Goal: Use online tool/utility

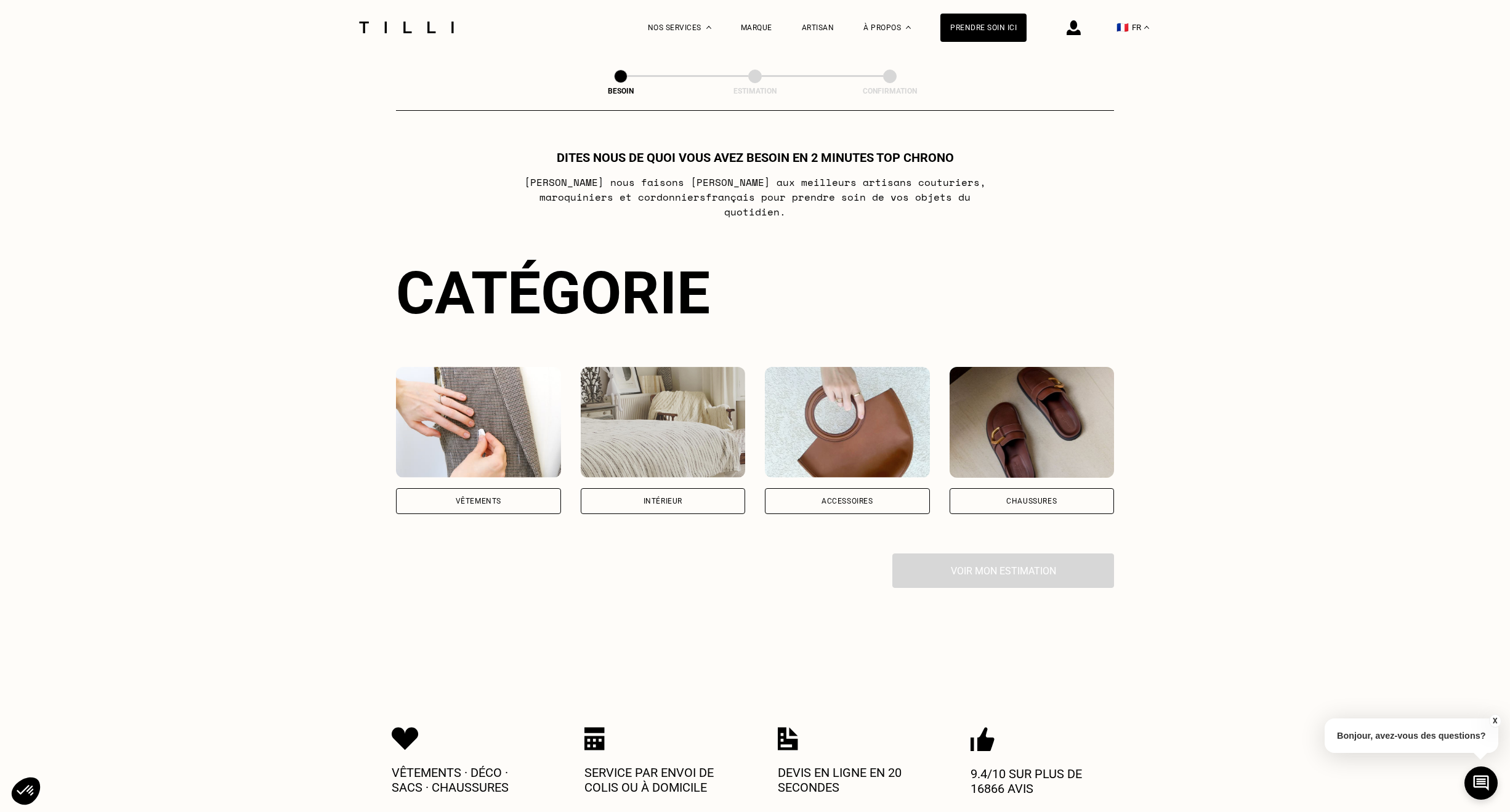
click at [502, 439] on img at bounding box center [479, 422] width 165 height 111
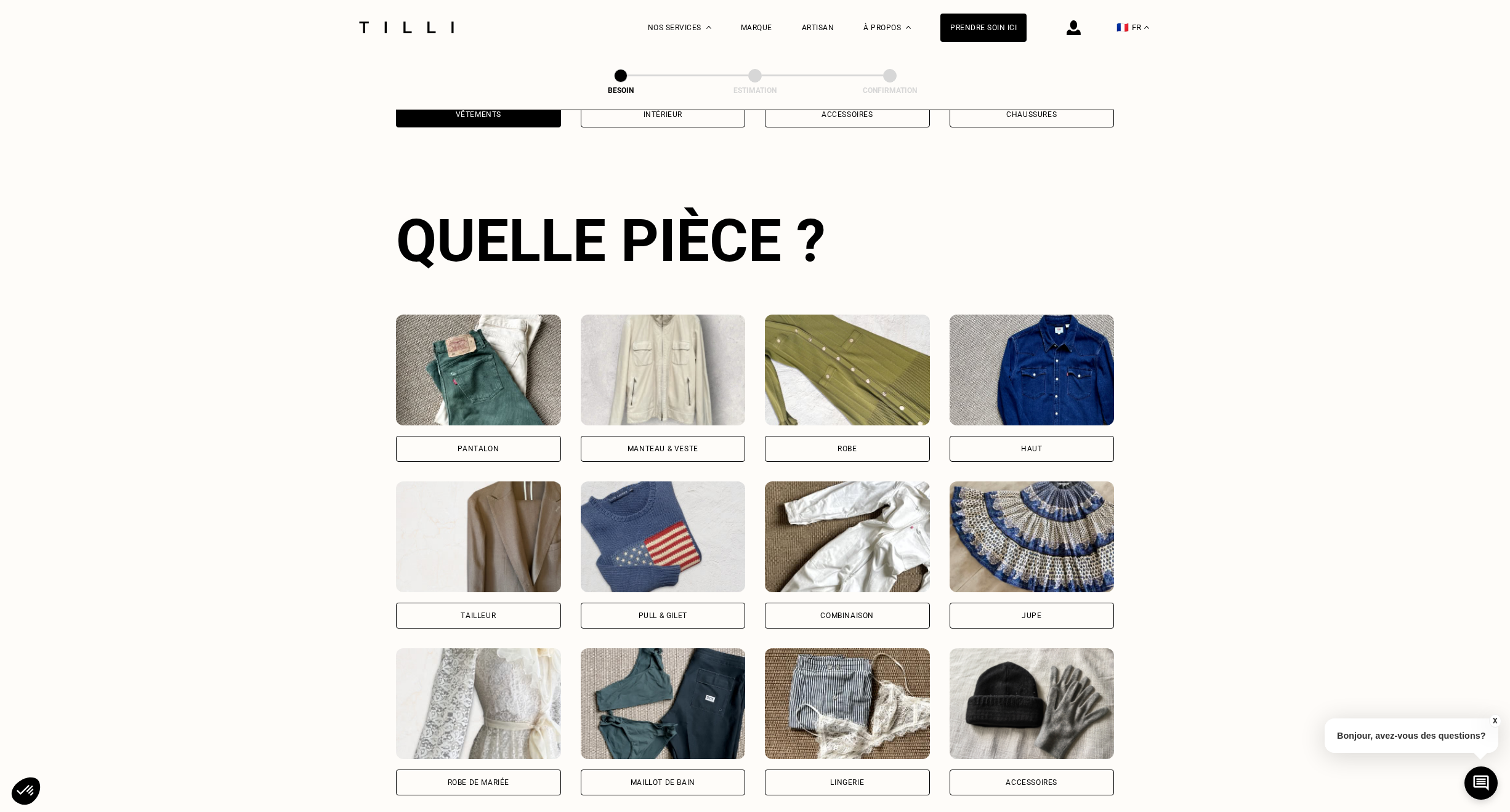
scroll to position [402, 0]
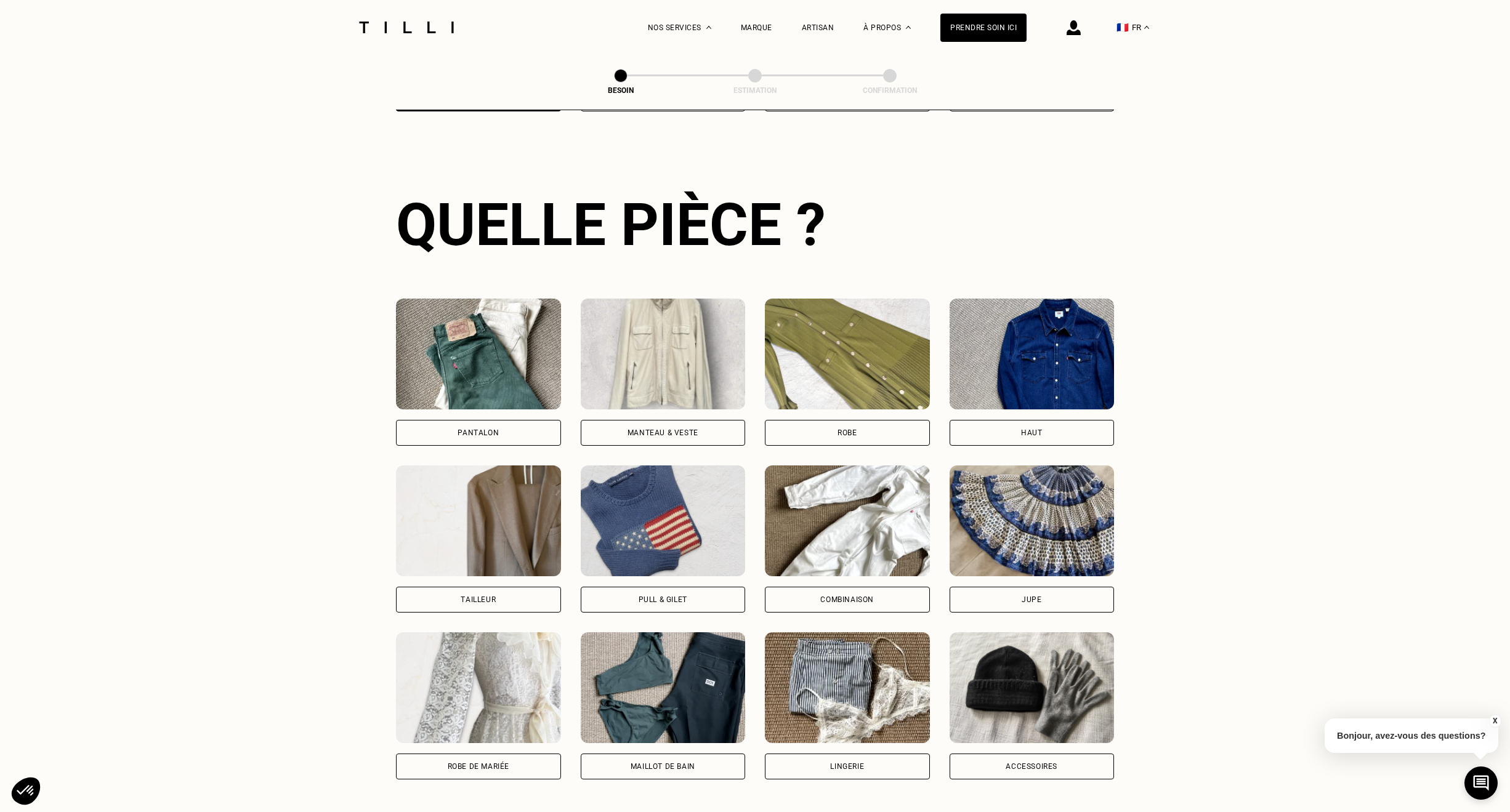
click at [662, 496] on img at bounding box center [663, 520] width 165 height 111
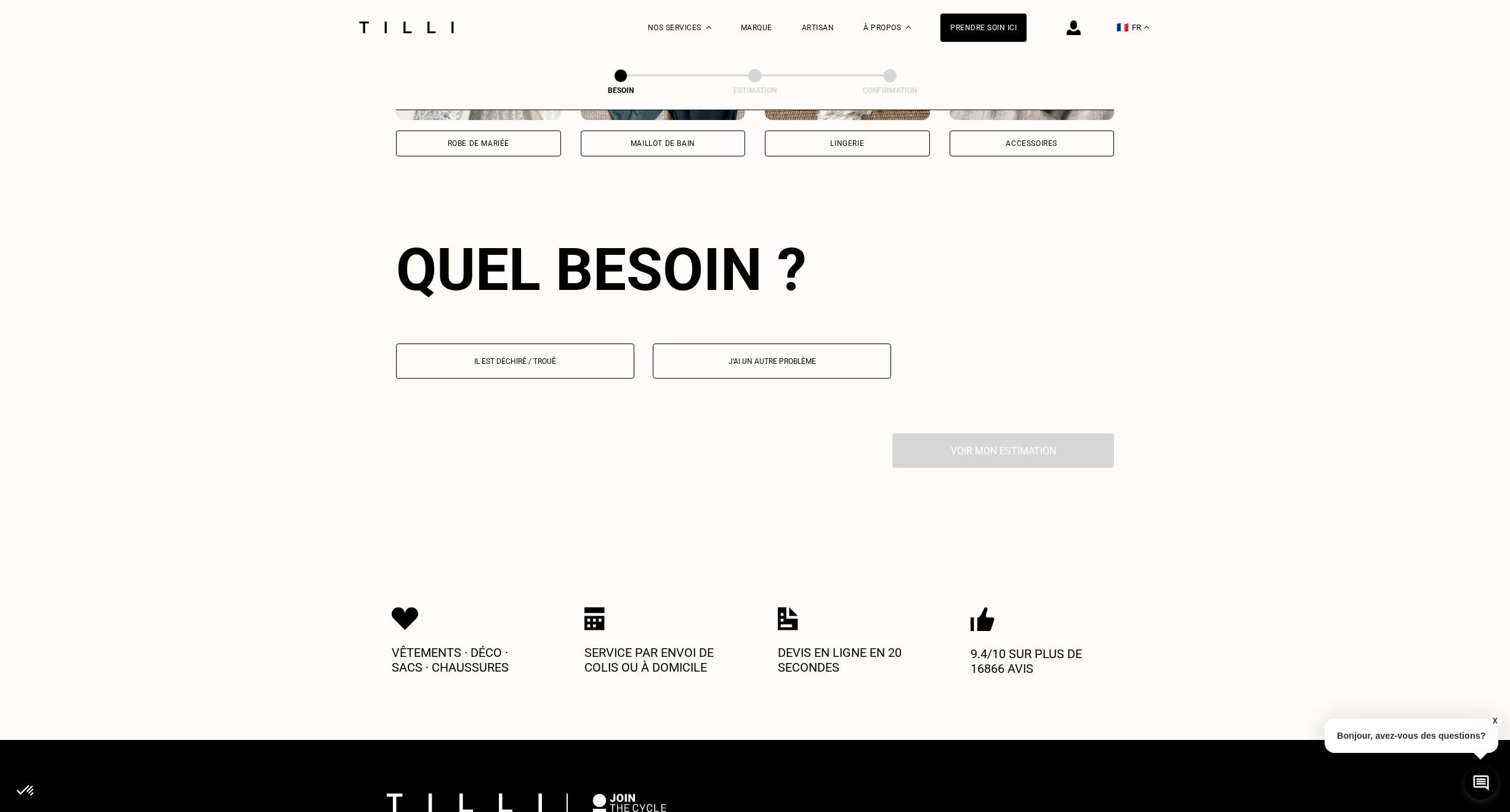
scroll to position [1071, 0]
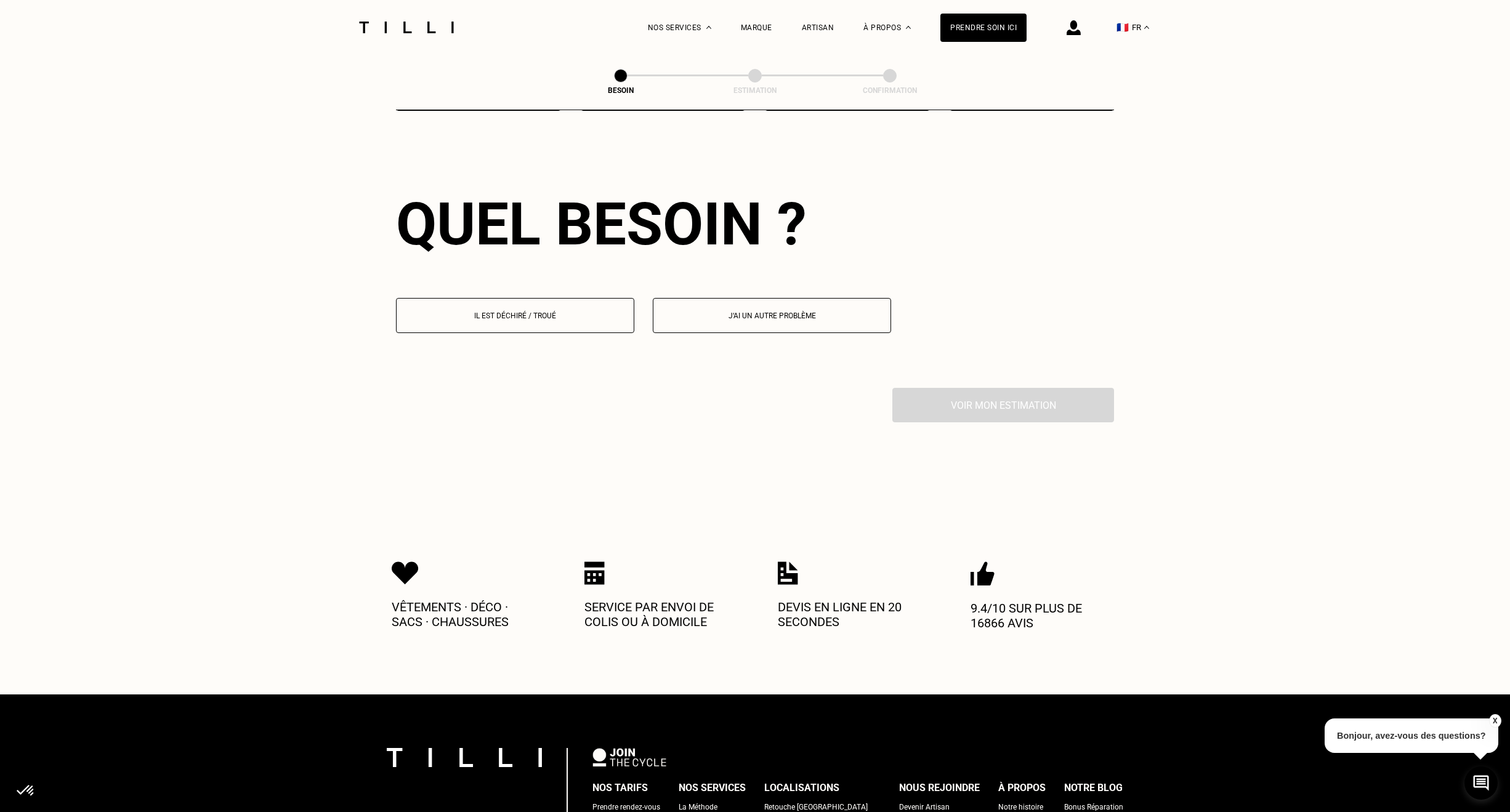
click at [541, 311] on p "Il est déchiré / troué" at bounding box center [515, 316] width 225 height 8
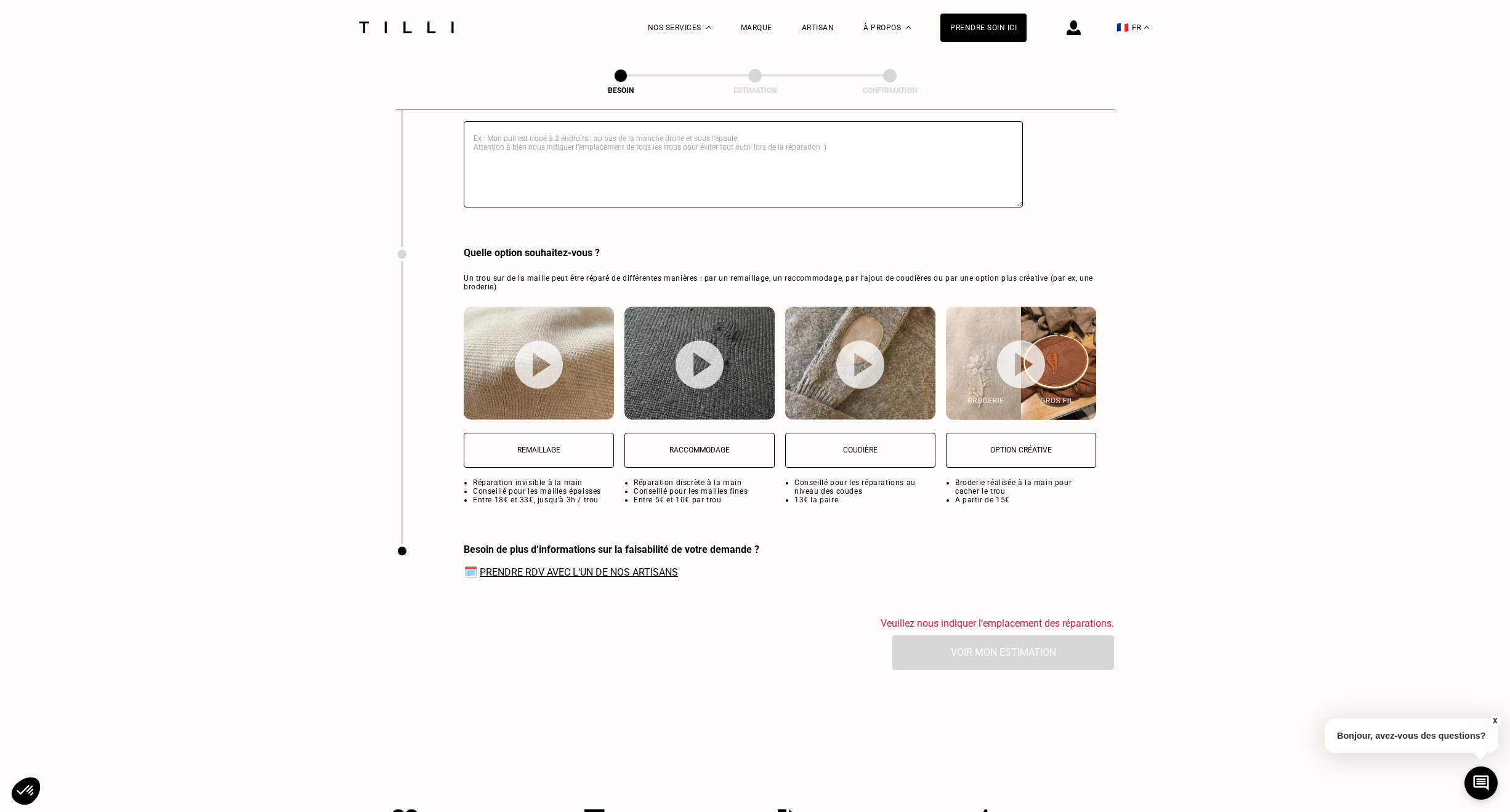
scroll to position [1495, 0]
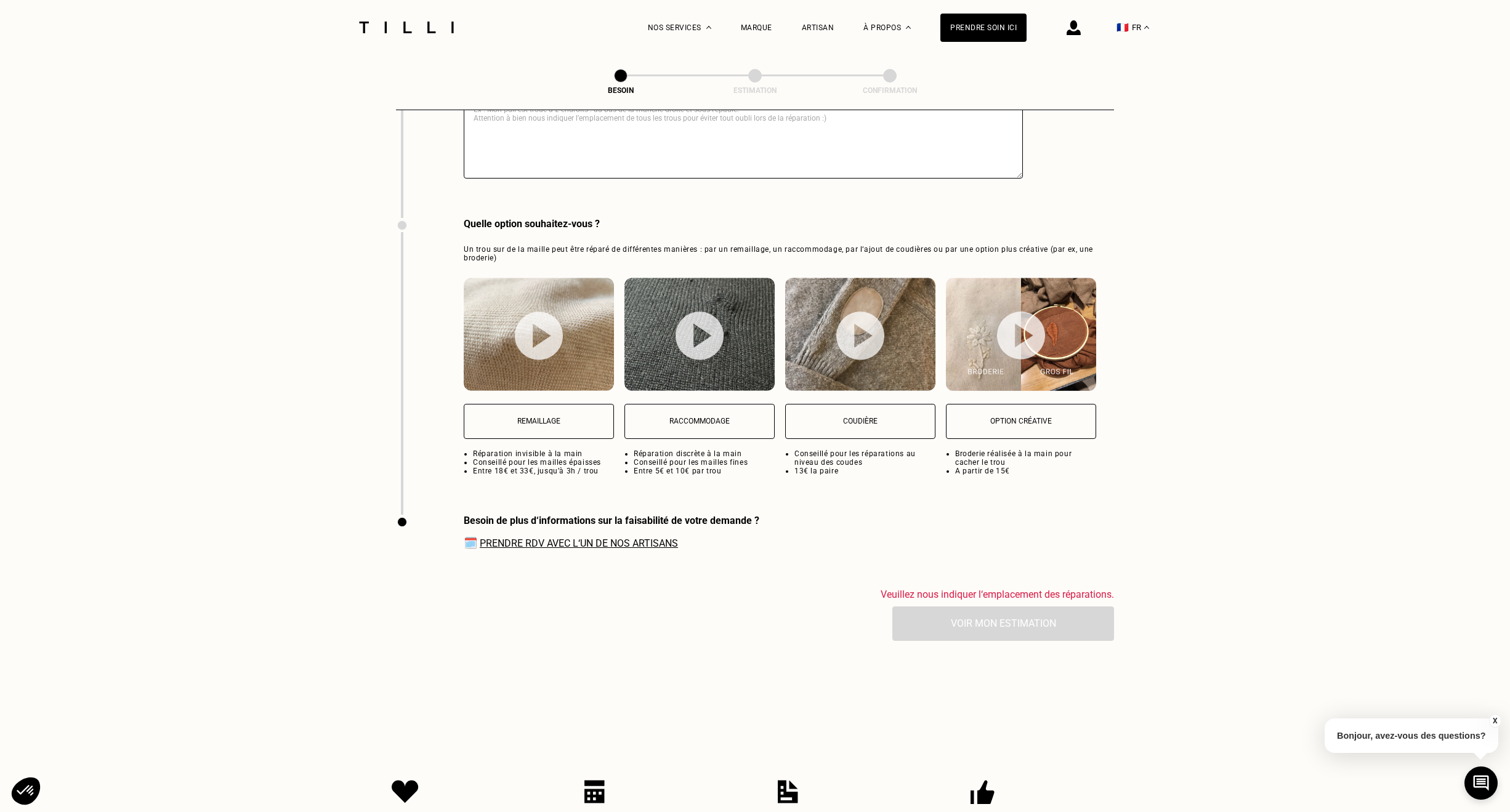
click at [691, 341] on img at bounding box center [700, 335] width 48 height 49
select select "FR"
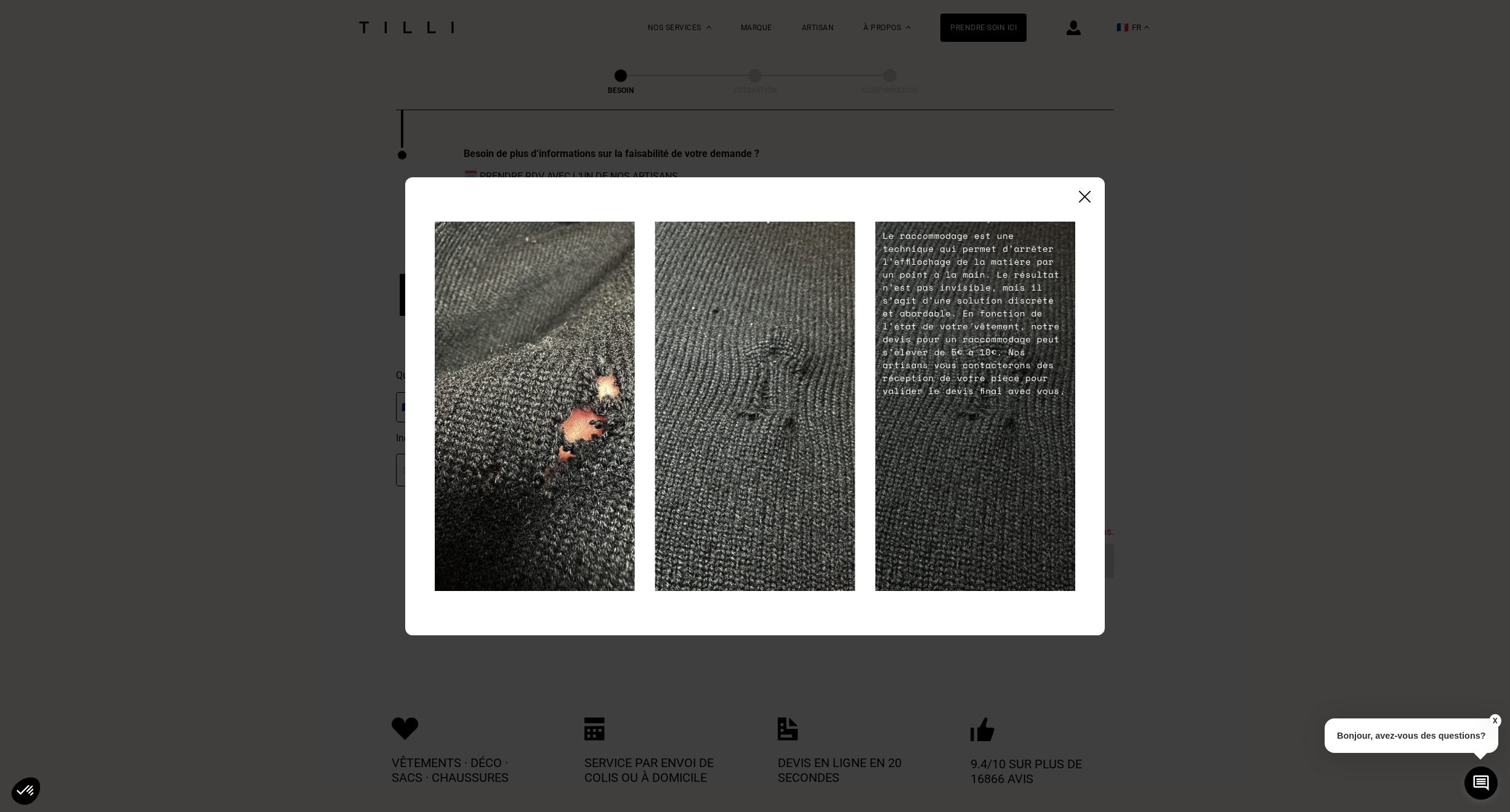
scroll to position [1865, 0]
click at [1085, 189] on div at bounding box center [755, 406] width 700 height 458
click at [1085, 193] on img at bounding box center [1085, 196] width 12 height 12
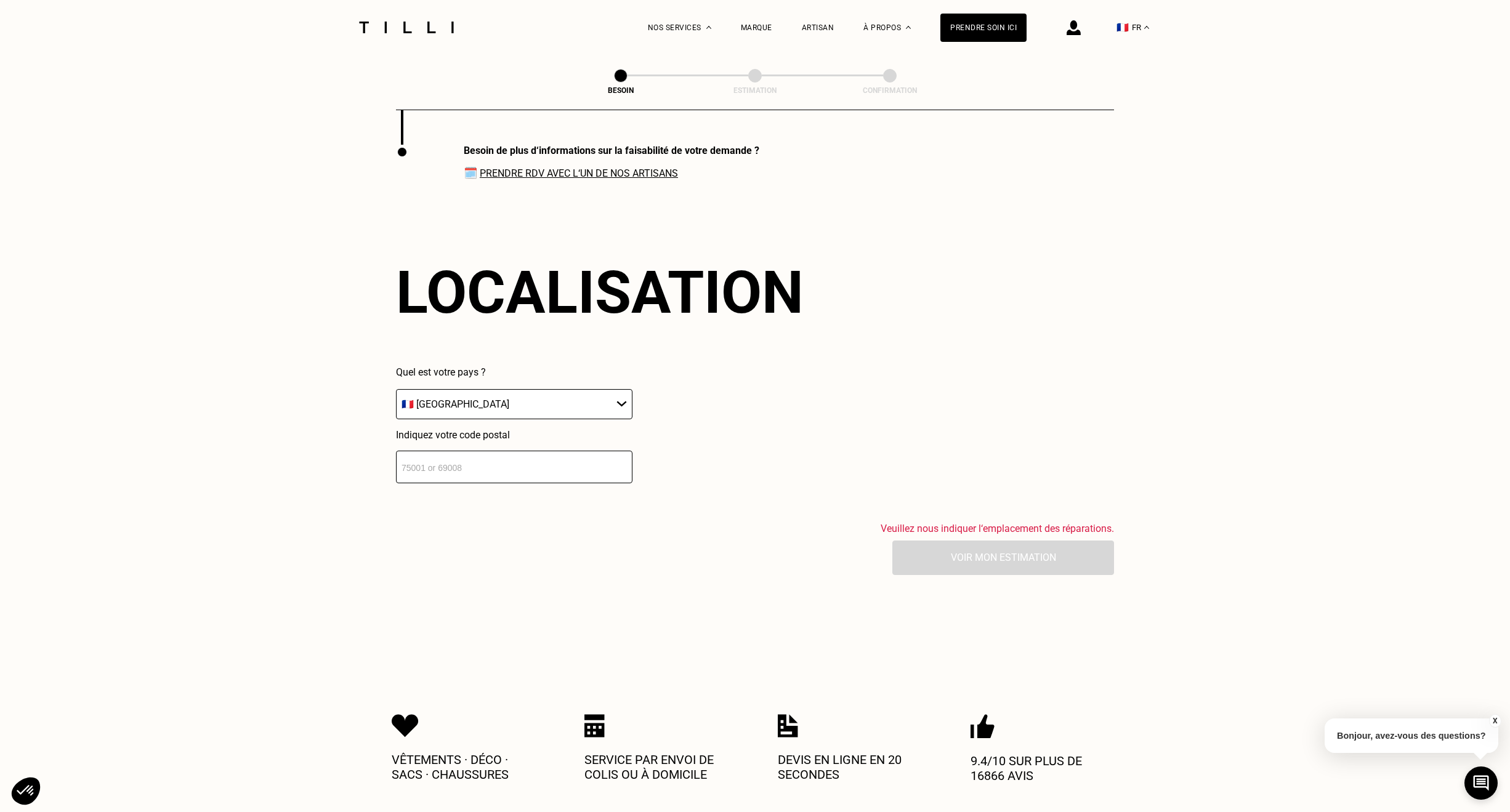
click at [558, 396] on select "🇩🇪 [GEOGRAPHIC_DATA] 🇦🇹 [GEOGRAPHIC_DATA] 🇧🇪 [GEOGRAPHIC_DATA] 🇧🇬 Bulgarie 🇨🇾 C…" at bounding box center [514, 404] width 237 height 30
click at [396, 389] on select "🇩🇪 [GEOGRAPHIC_DATA] 🇦🇹 [GEOGRAPHIC_DATA] 🇧🇪 [GEOGRAPHIC_DATA] 🇧🇬 Bulgarie 🇨🇾 C…" at bounding box center [514, 404] width 237 height 30
click at [516, 469] on input "number" at bounding box center [514, 467] width 237 height 32
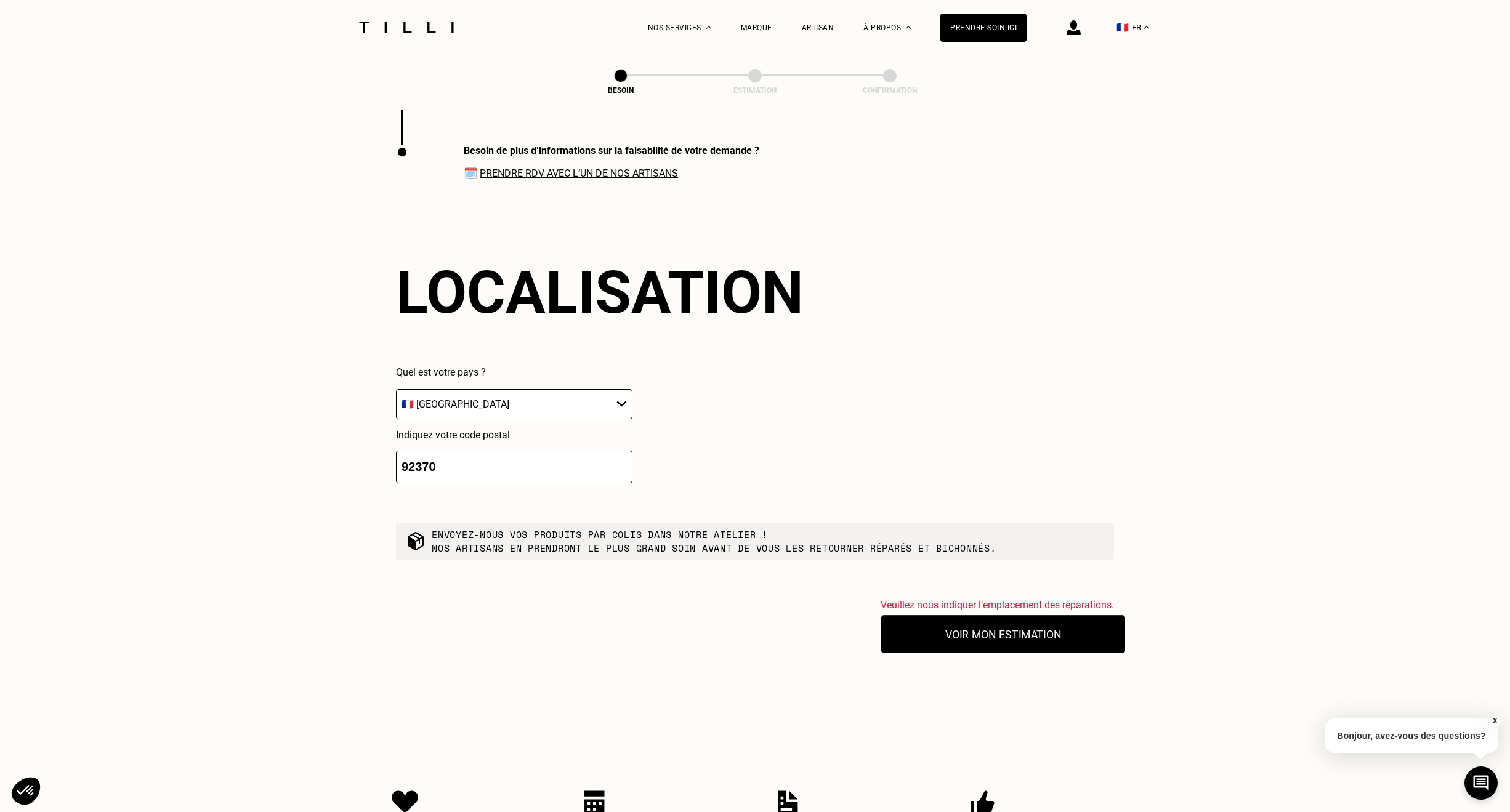
type input "92370"
click at [982, 643] on button "Voir mon estimation" at bounding box center [1003, 634] width 244 height 38
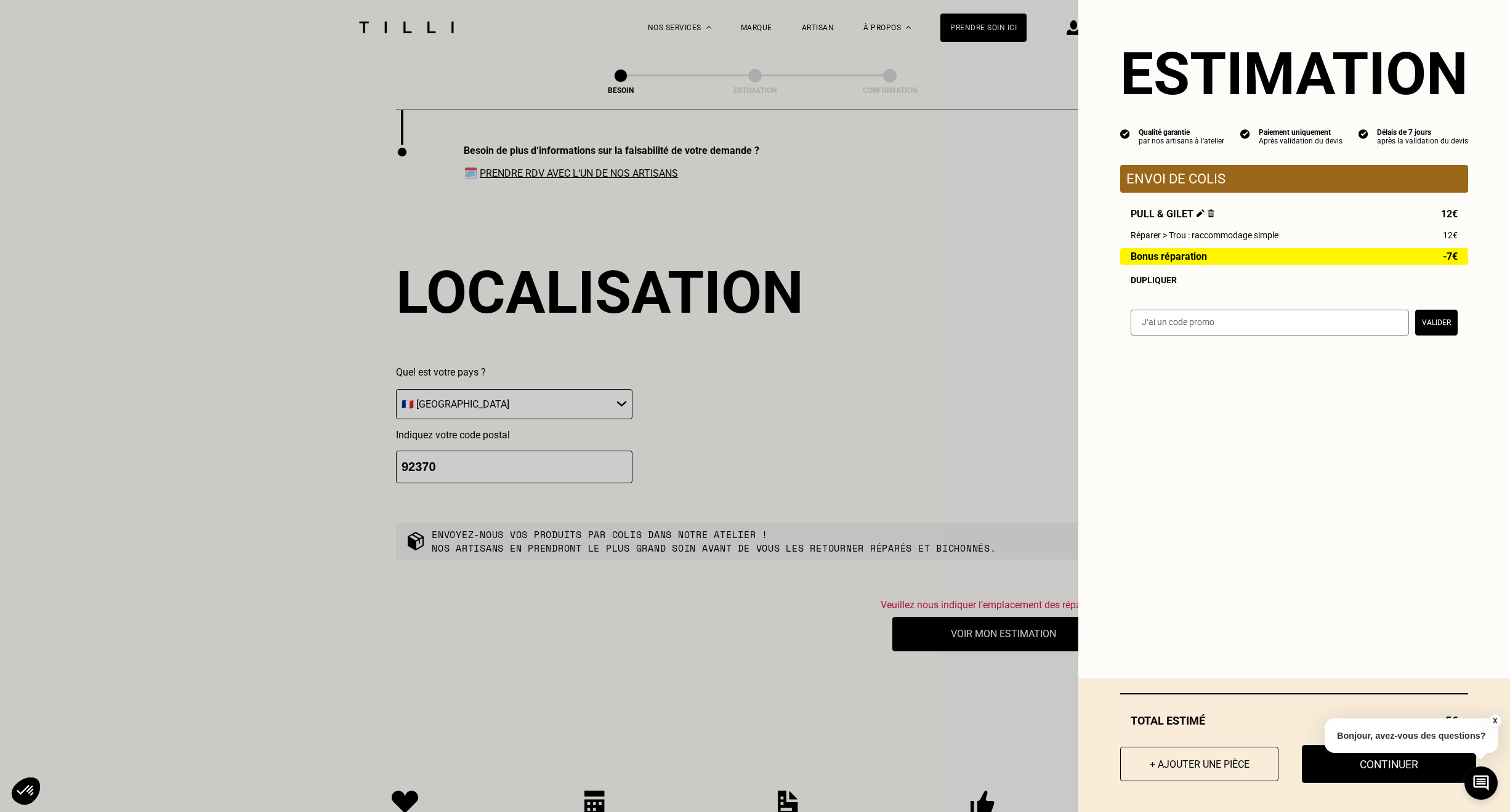
click at [1386, 780] on button "Continuer" at bounding box center [1389, 764] width 174 height 38
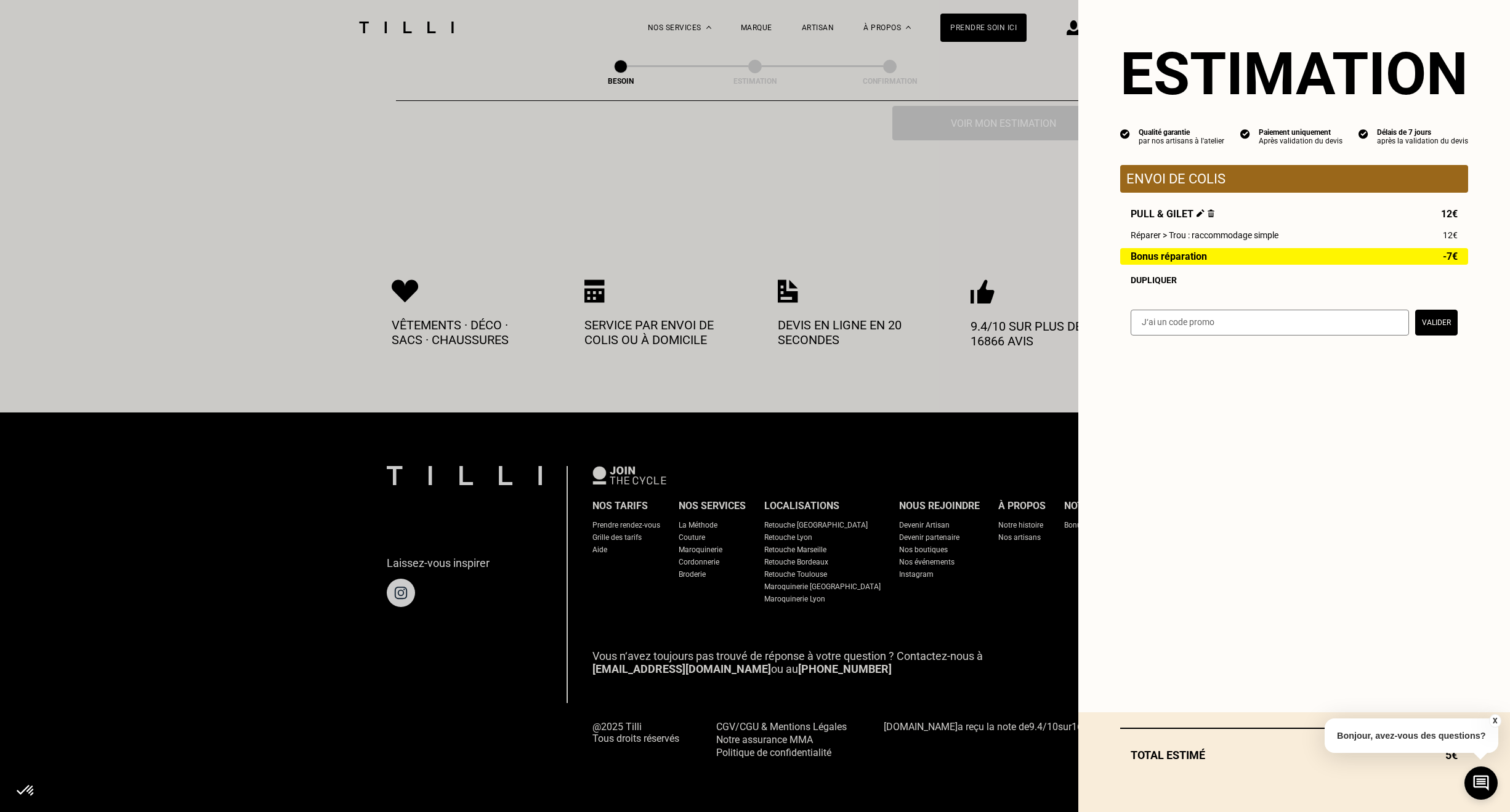
scroll to position [436, 0]
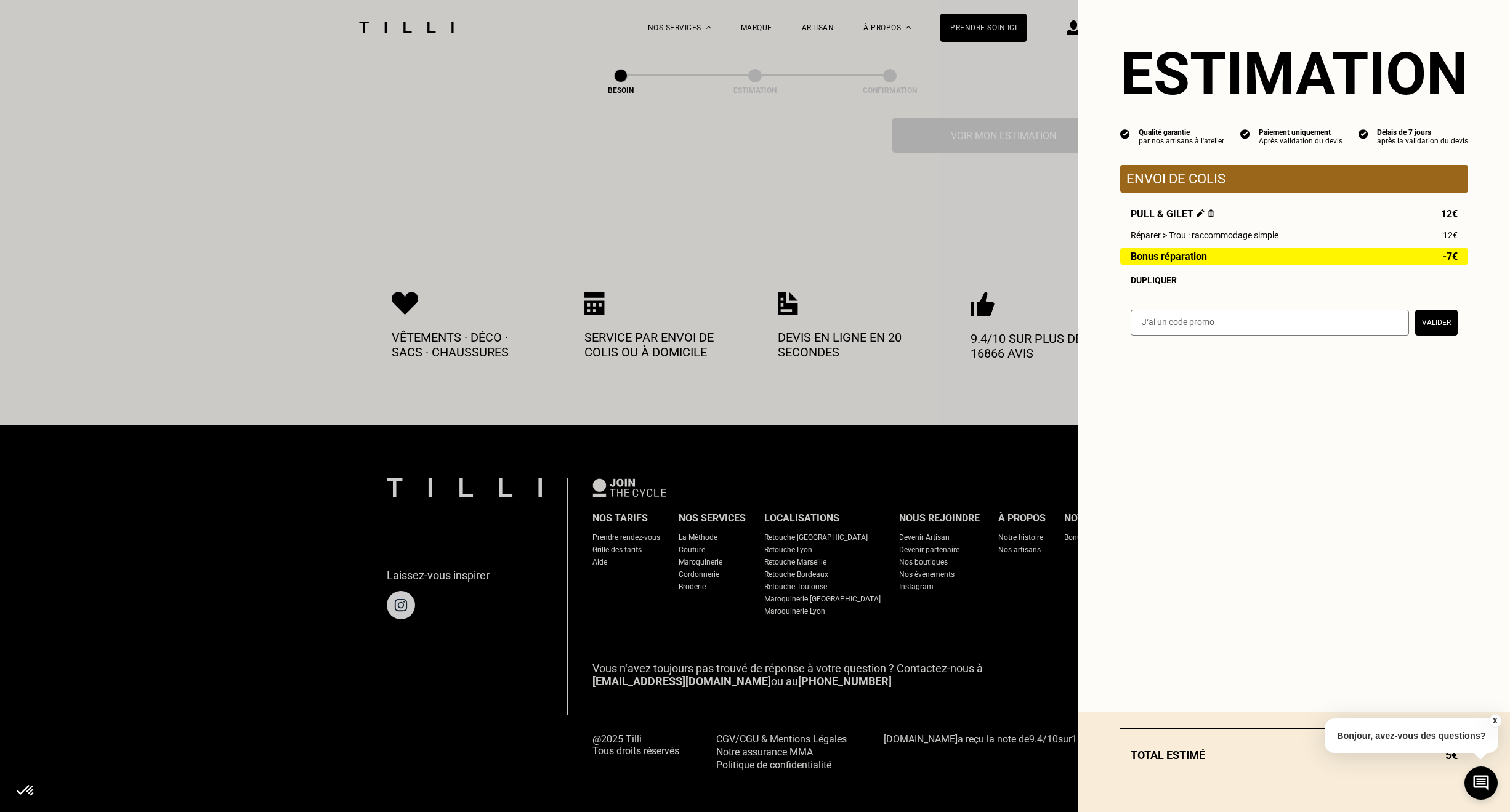
select select "FR"
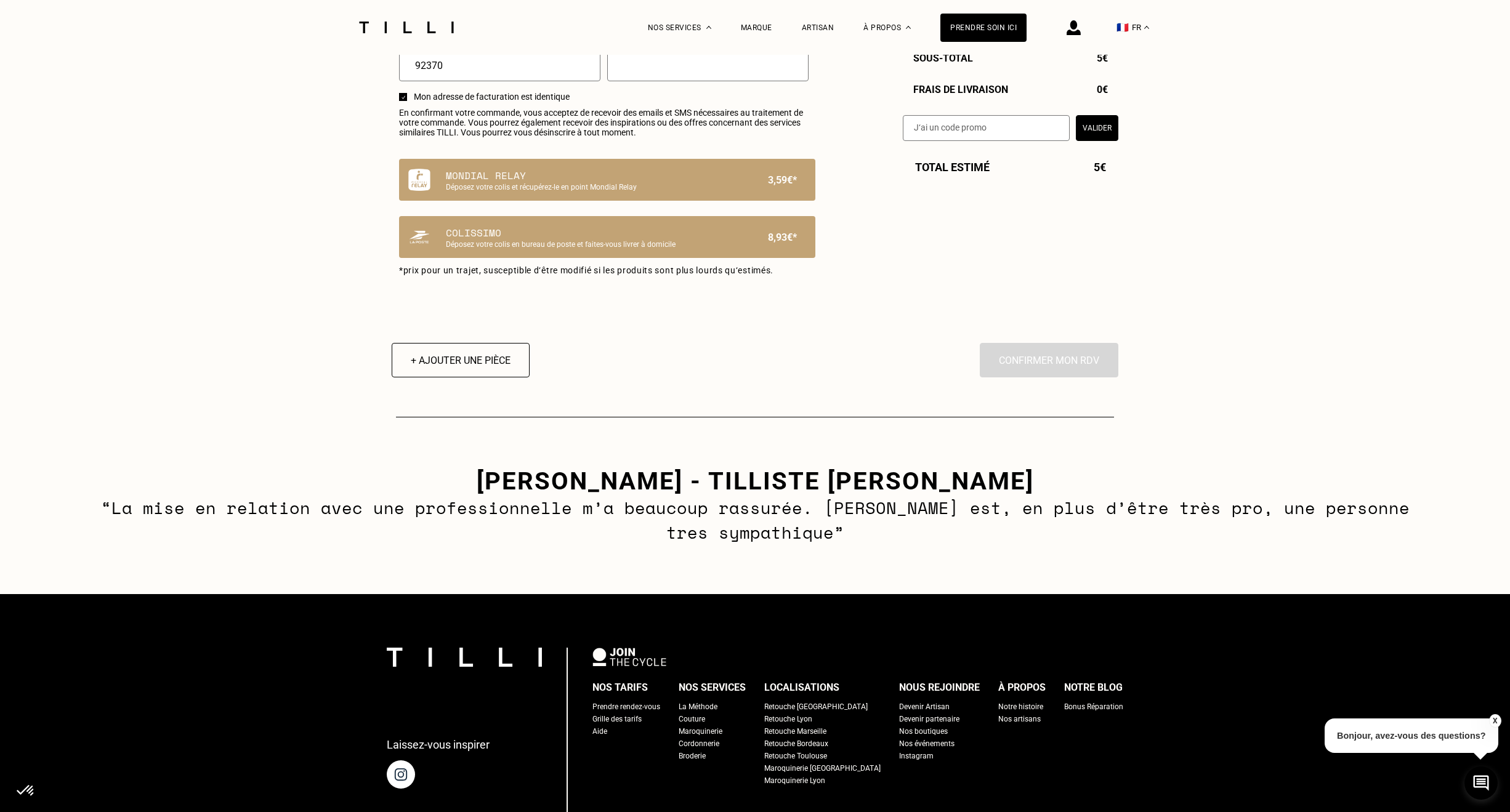
scroll to position [677, 0]
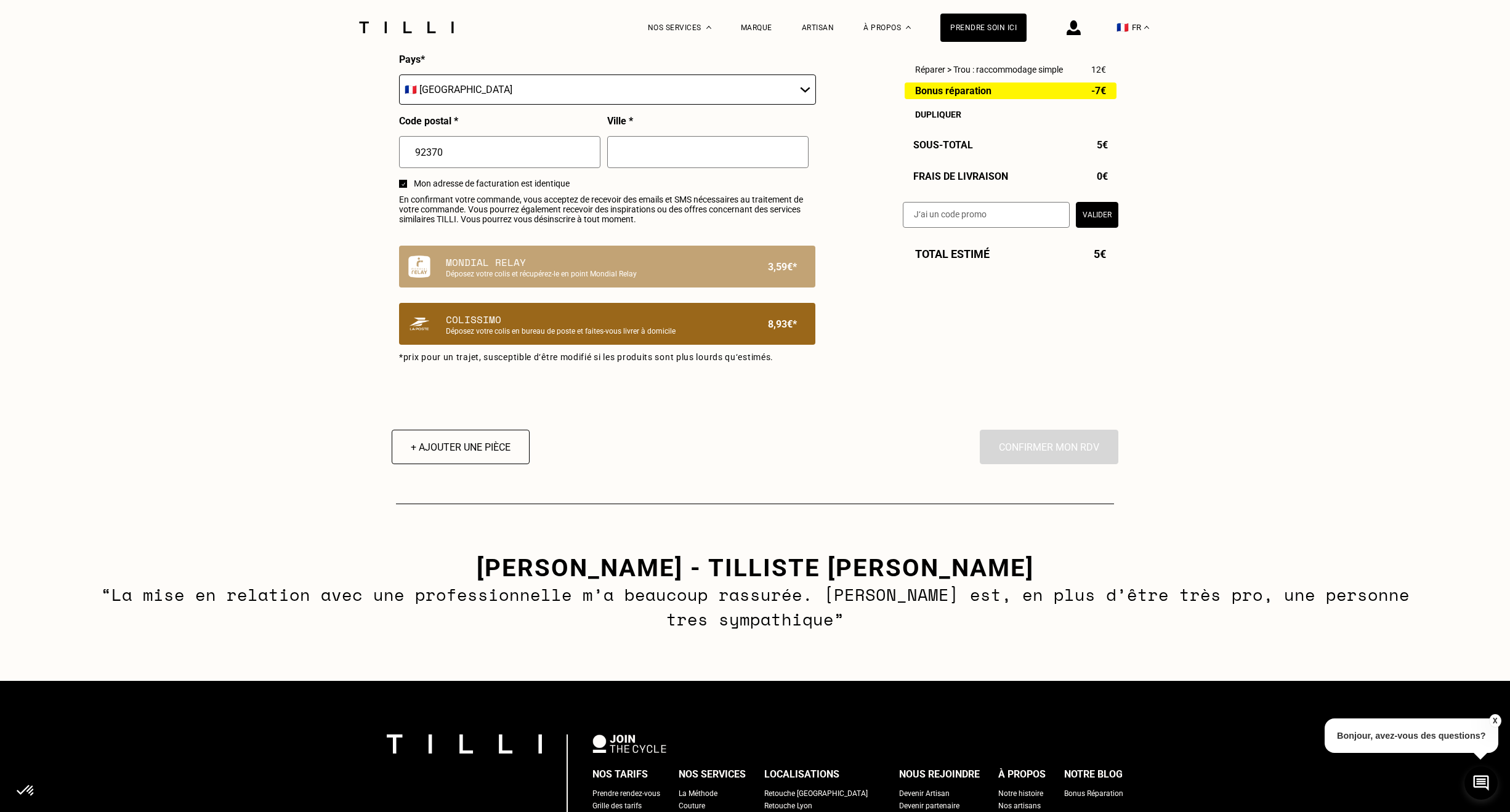
click at [679, 345] on div "Colissimo Déposez votre colis en bureau de poste et faites-vous livrer à domici…" at bounding box center [607, 323] width 416 height 42
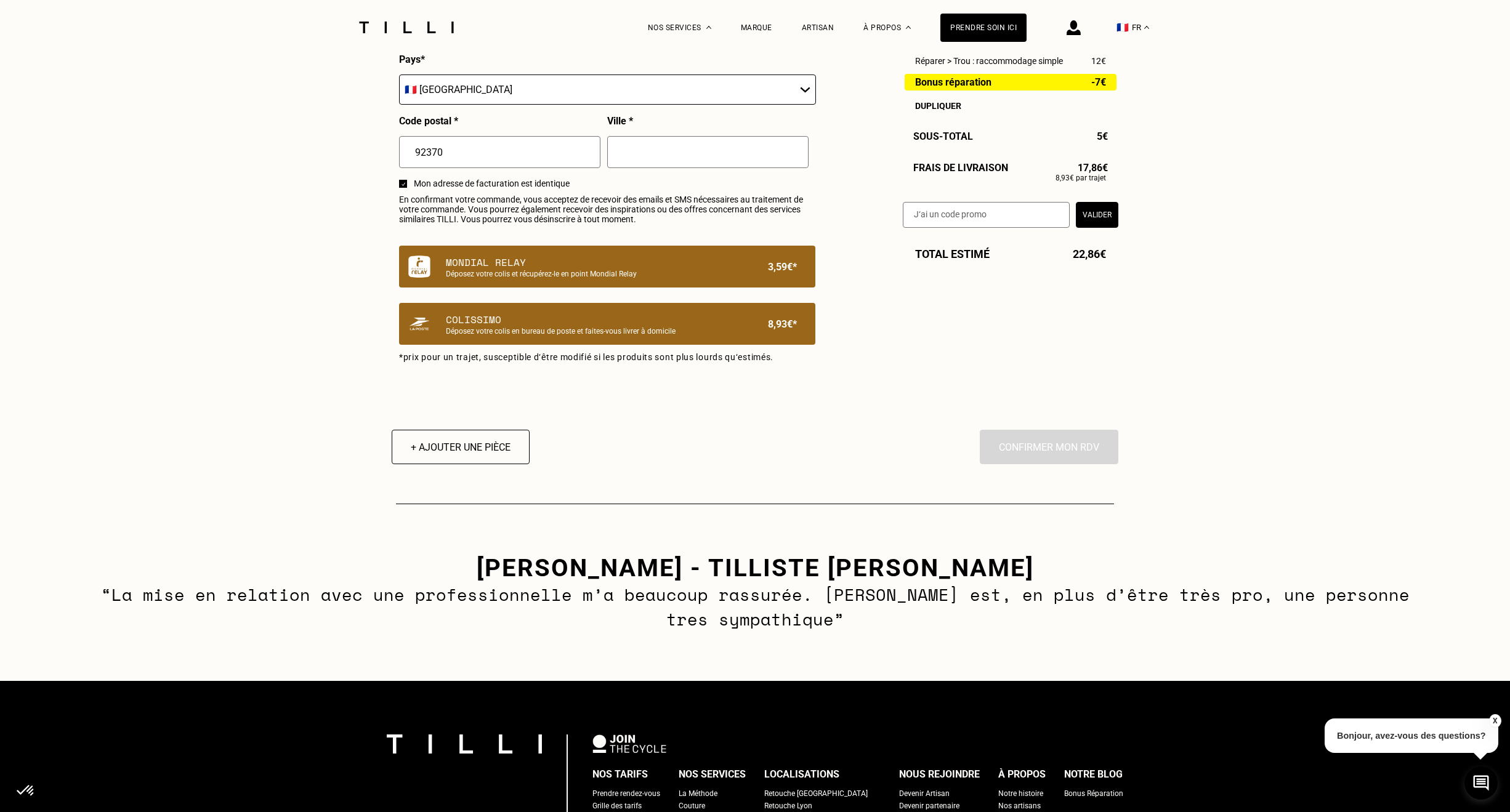
click at [691, 276] on p "Déposez votre colis et récupérez-le en point Mondial Relay" at bounding box center [586, 274] width 281 height 8
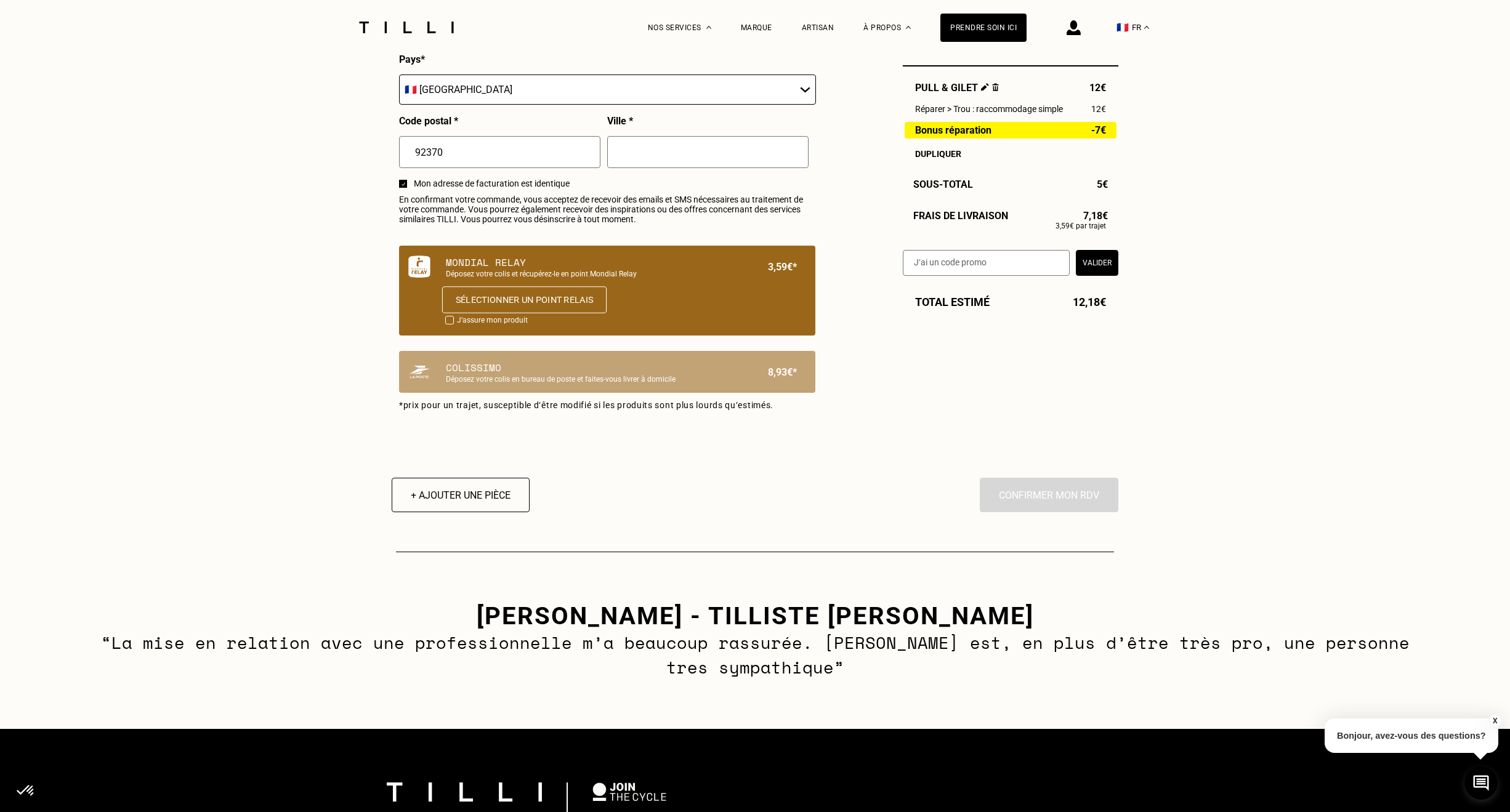
click at [595, 311] on button "Sélectionner un point relais" at bounding box center [524, 299] width 165 height 27
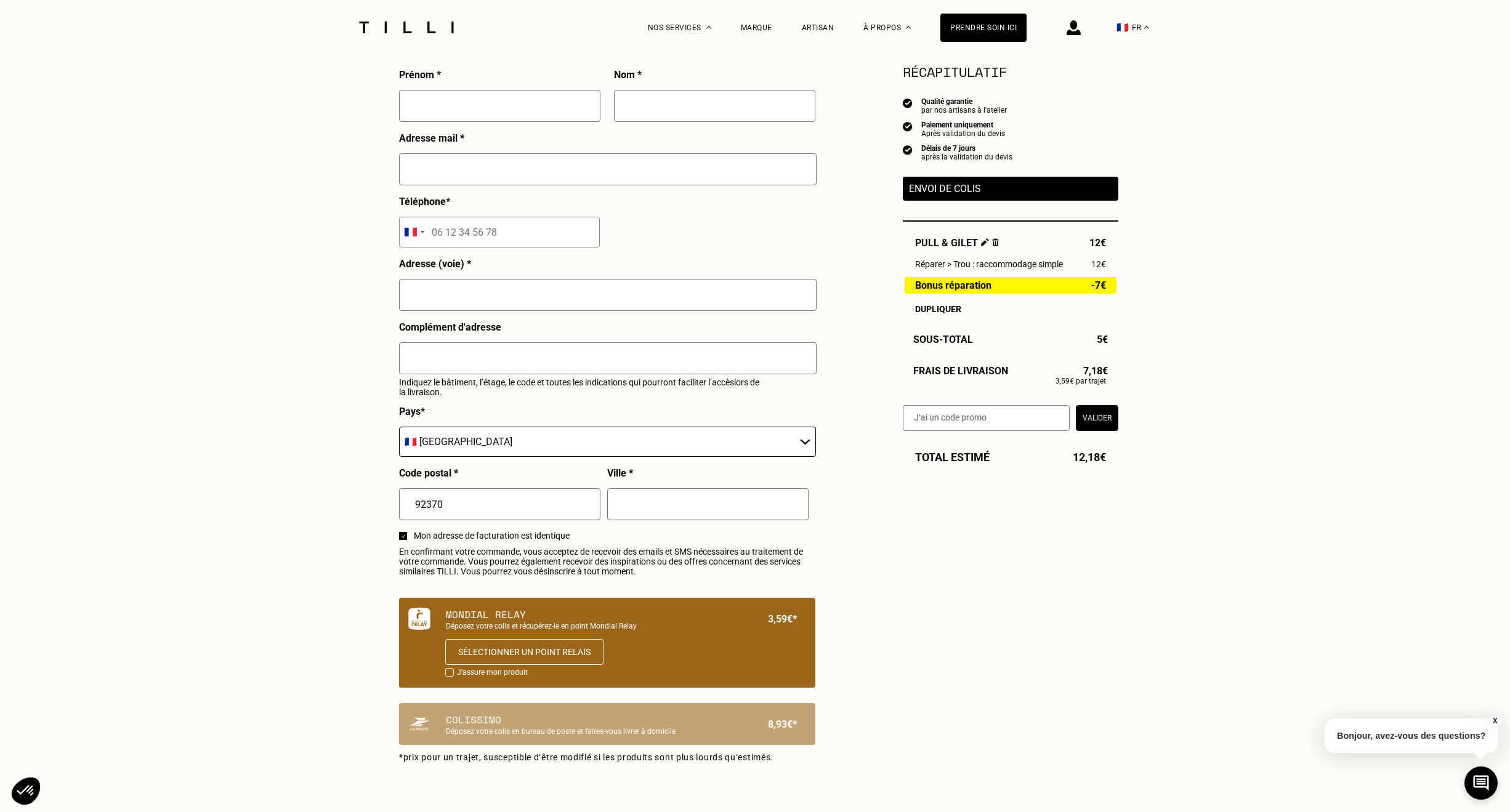
scroll to position [308, 0]
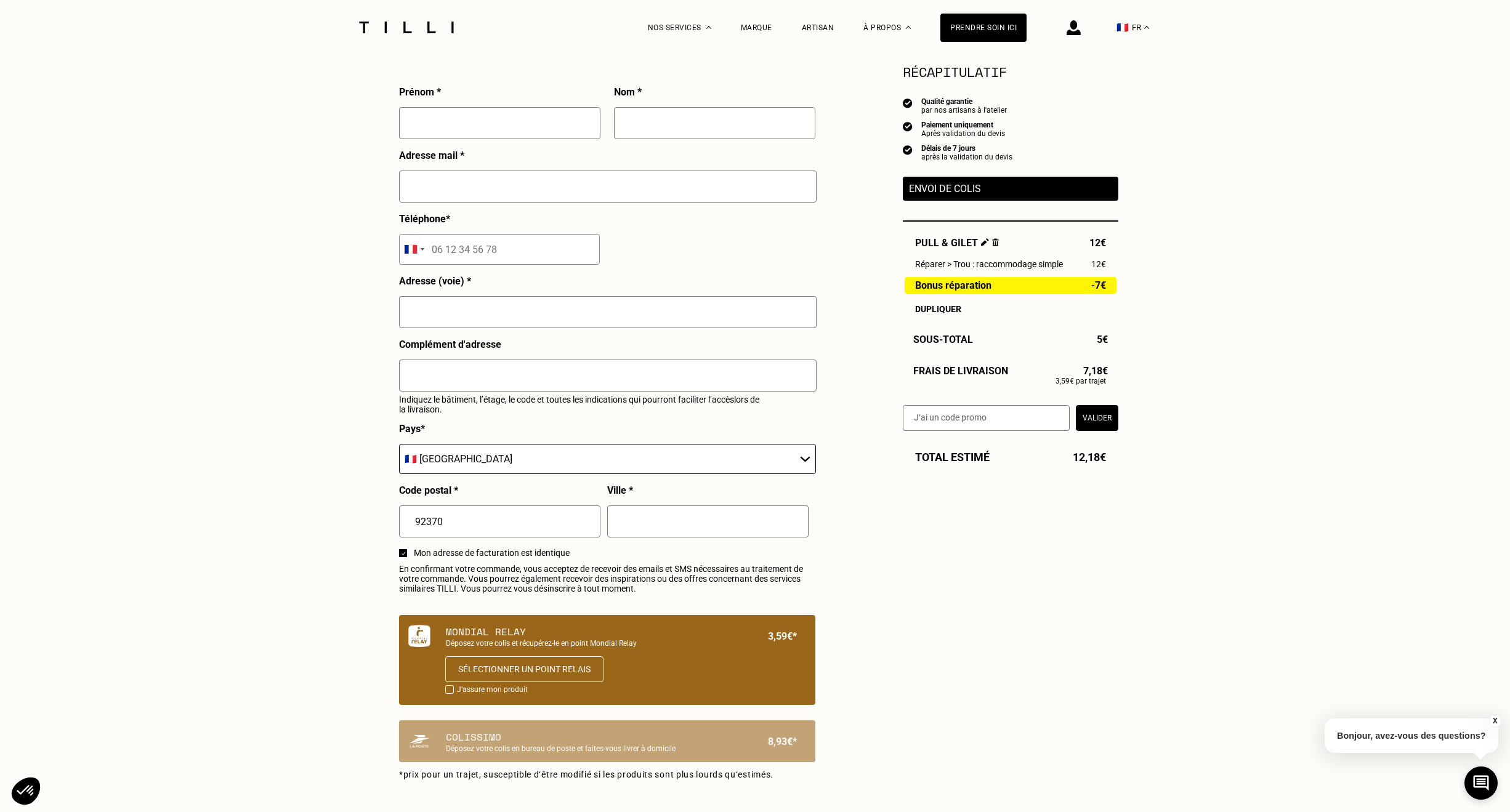
drag, startPoint x: 589, startPoint y: 436, endPoint x: 570, endPoint y: 444, distance: 20.6
click at [552, 442] on div "Pays * 🇩🇪 [GEOGRAPHIC_DATA] 🇦🇹 [GEOGRAPHIC_DATA] 🇧🇪 [GEOGRAPHIC_DATA] 🇧🇬 Bulgar…" at bounding box center [607, 453] width 417 height 61
